Goal: Task Accomplishment & Management: Use online tool/utility

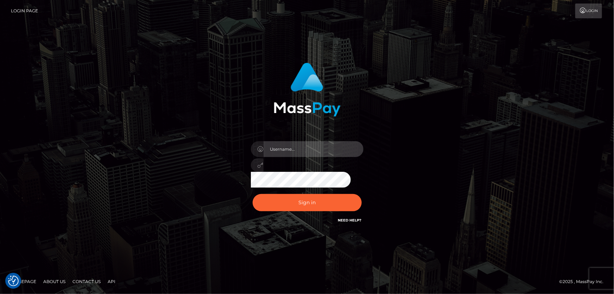
type input "[PERSON_NAME].Cirnat"
click at [358, 191] on div at bounding box center [298, 214] width 144 height 80
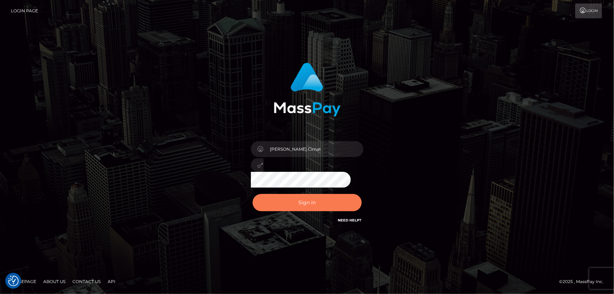
click at [314, 198] on button "Sign in" at bounding box center [307, 202] width 109 height 17
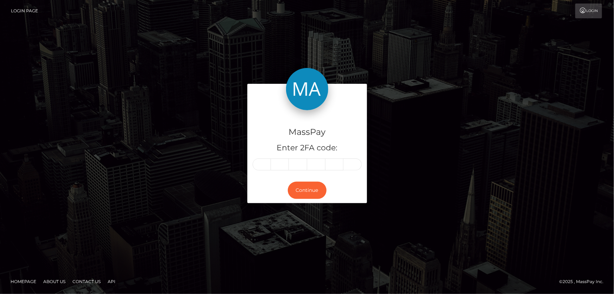
click at [260, 165] on input "text" at bounding box center [262, 164] width 18 height 12
type input "6"
type input "3"
type input "2"
type input "7"
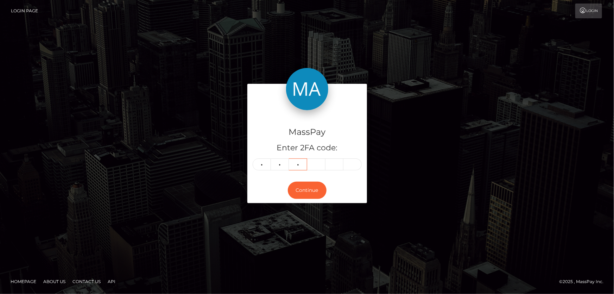
type input "2"
type input "6"
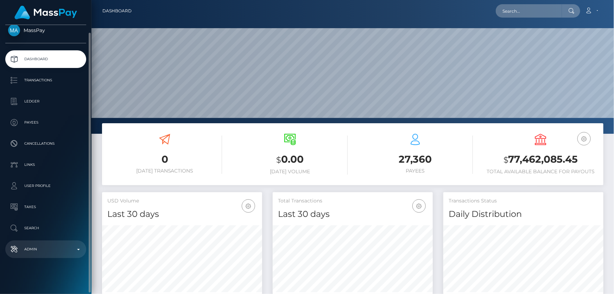
click at [58, 246] on p "Admin" at bounding box center [45, 249] width 75 height 11
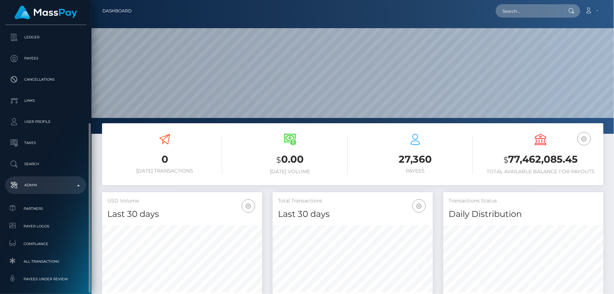
scroll to position [136, 0]
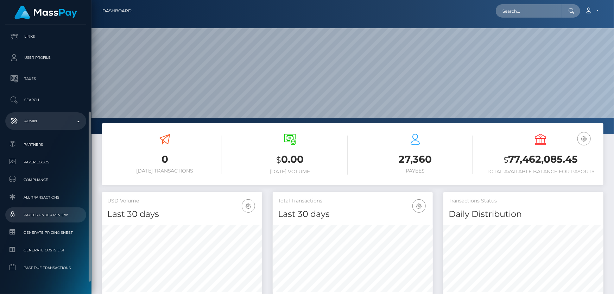
click at [63, 215] on span "Payees under Review" at bounding box center [45, 215] width 75 height 8
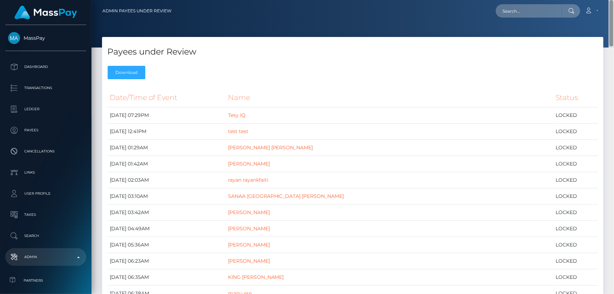
drag, startPoint x: 612, startPoint y: 43, endPoint x: 614, endPoint y: -9, distance: 51.8
click at [614, 0] on html "MassPay Dashboard Transactions Ledger Payees Cancellations Links" at bounding box center [307, 147] width 614 height 294
